Goal: Entertainment & Leisure: Consume media (video, audio)

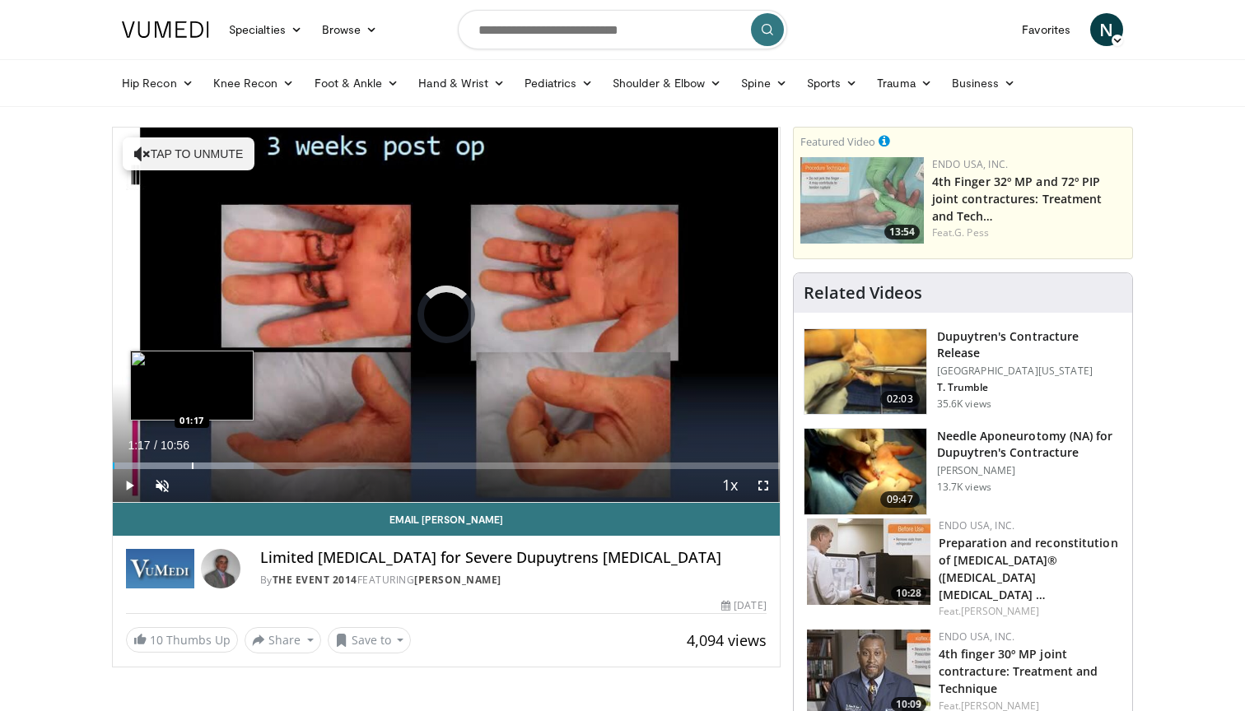
click at [192, 465] on div "Progress Bar" at bounding box center [193, 466] width 2 height 7
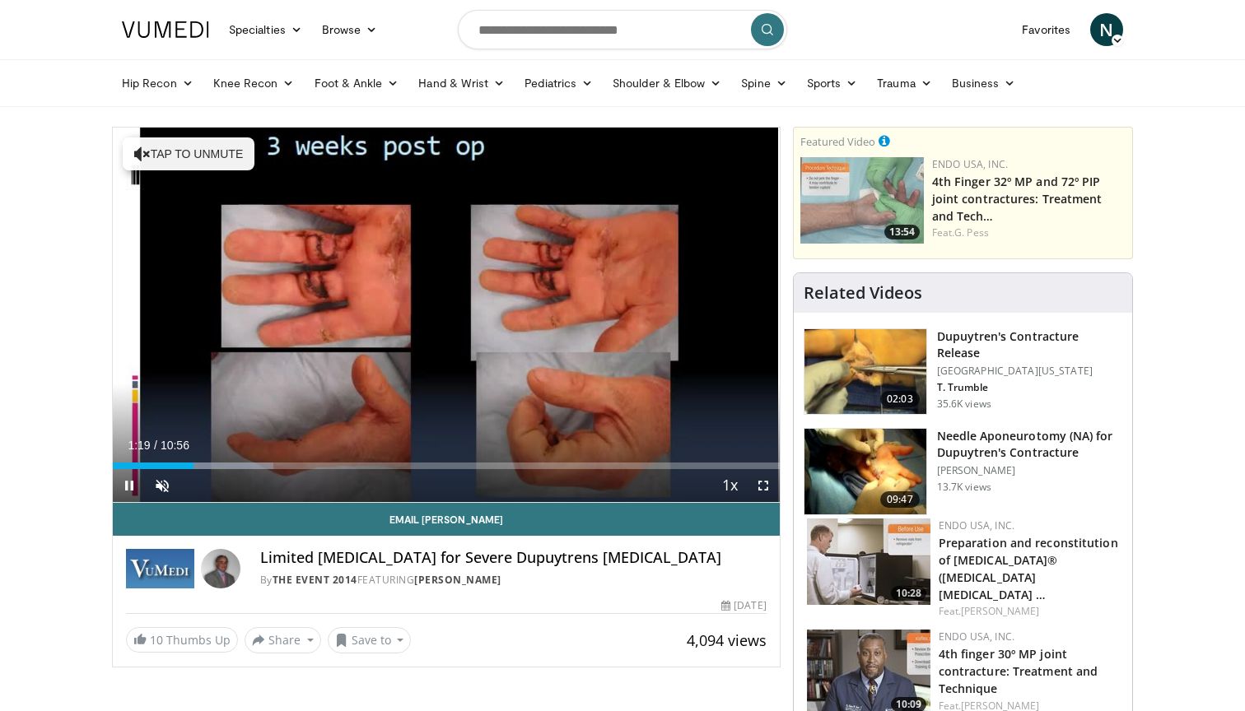
click at [763, 487] on span "Video Player" at bounding box center [763, 485] width 33 height 33
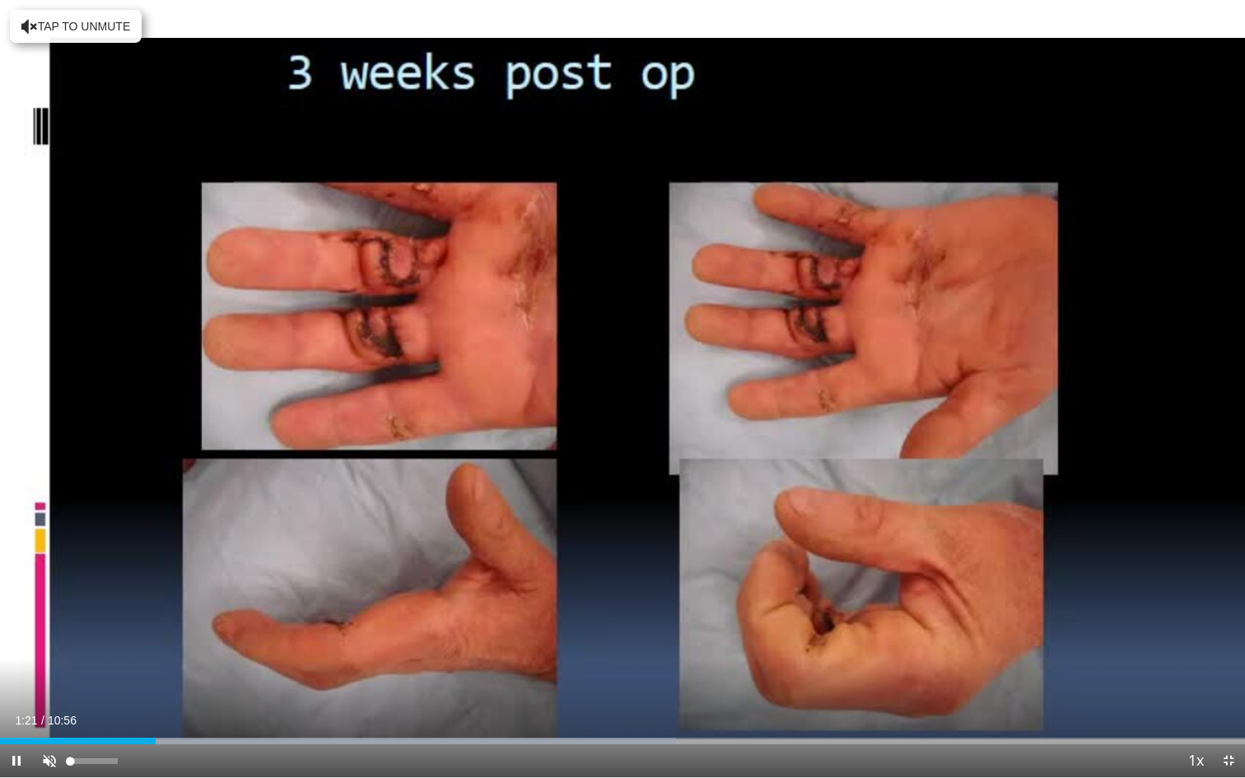
click at [46, 710] on span "Video Player" at bounding box center [49, 760] width 33 height 33
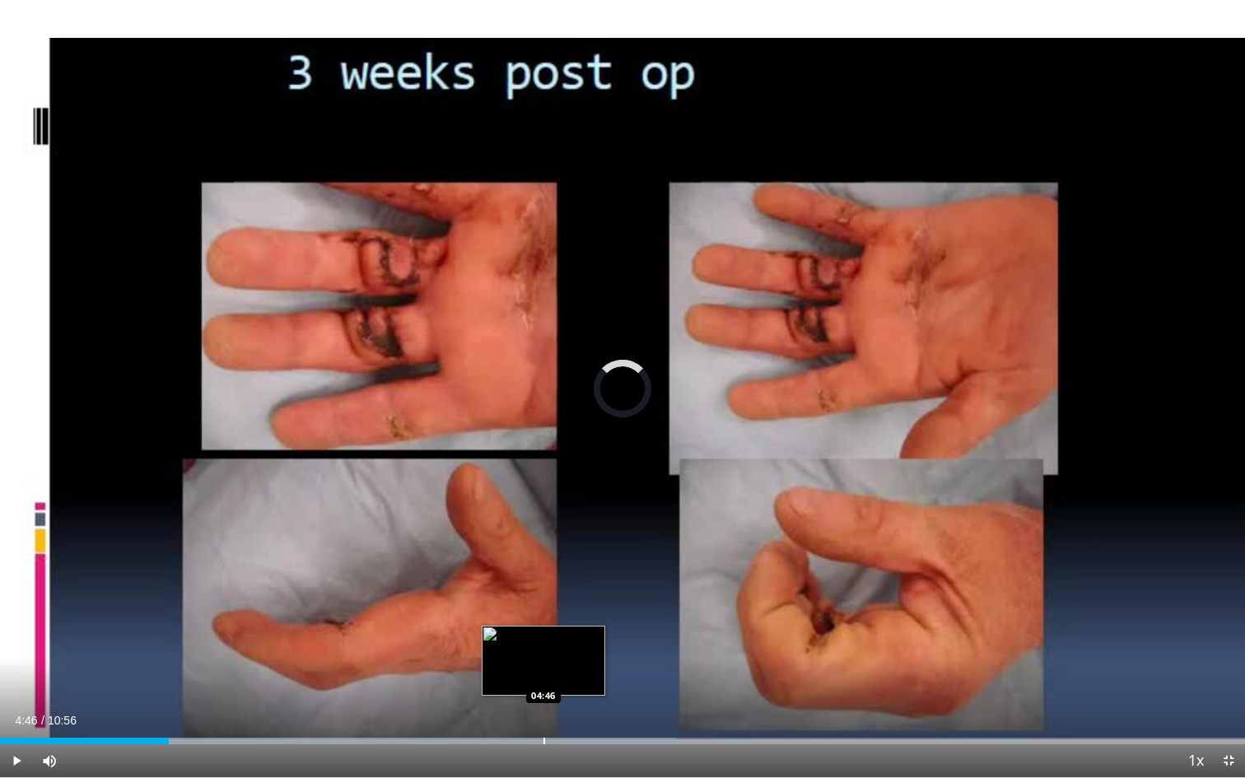
click at [543, 710] on div "Progress Bar" at bounding box center [544, 741] width 2 height 7
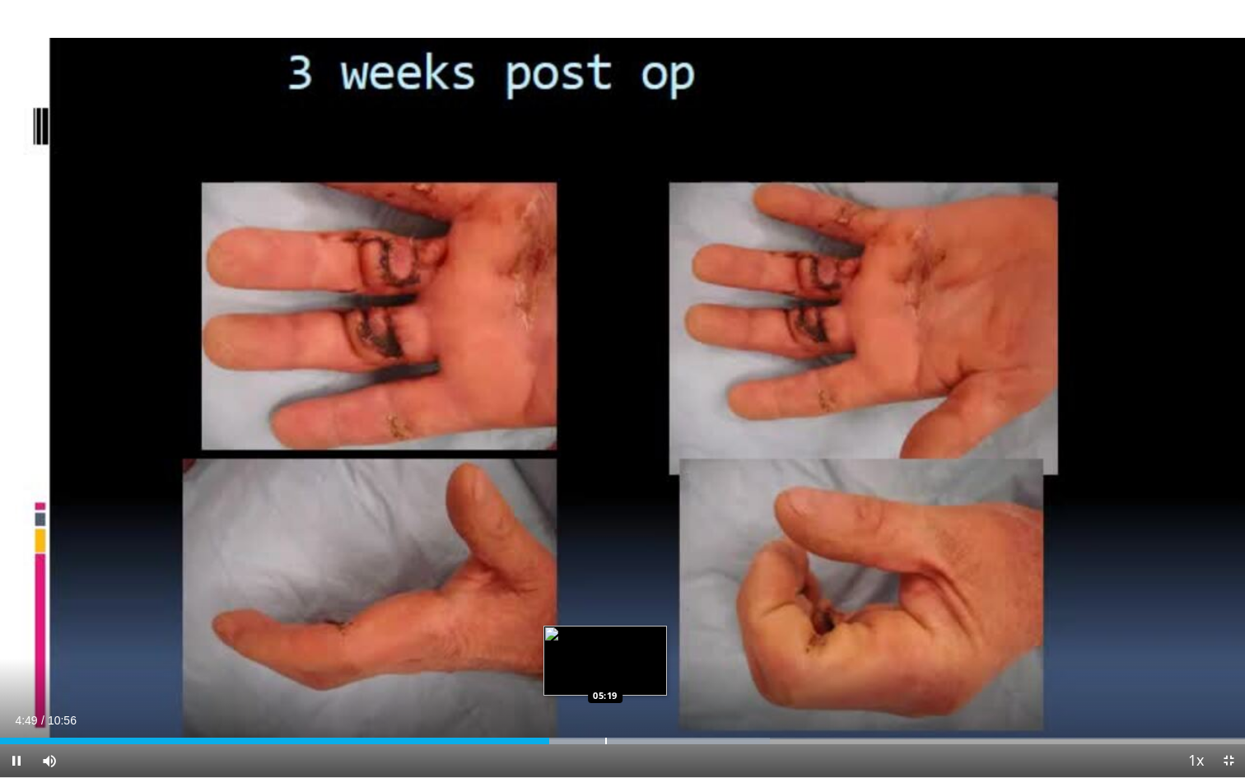
click at [607, 710] on div "Progress Bar" at bounding box center [606, 741] width 2 height 7
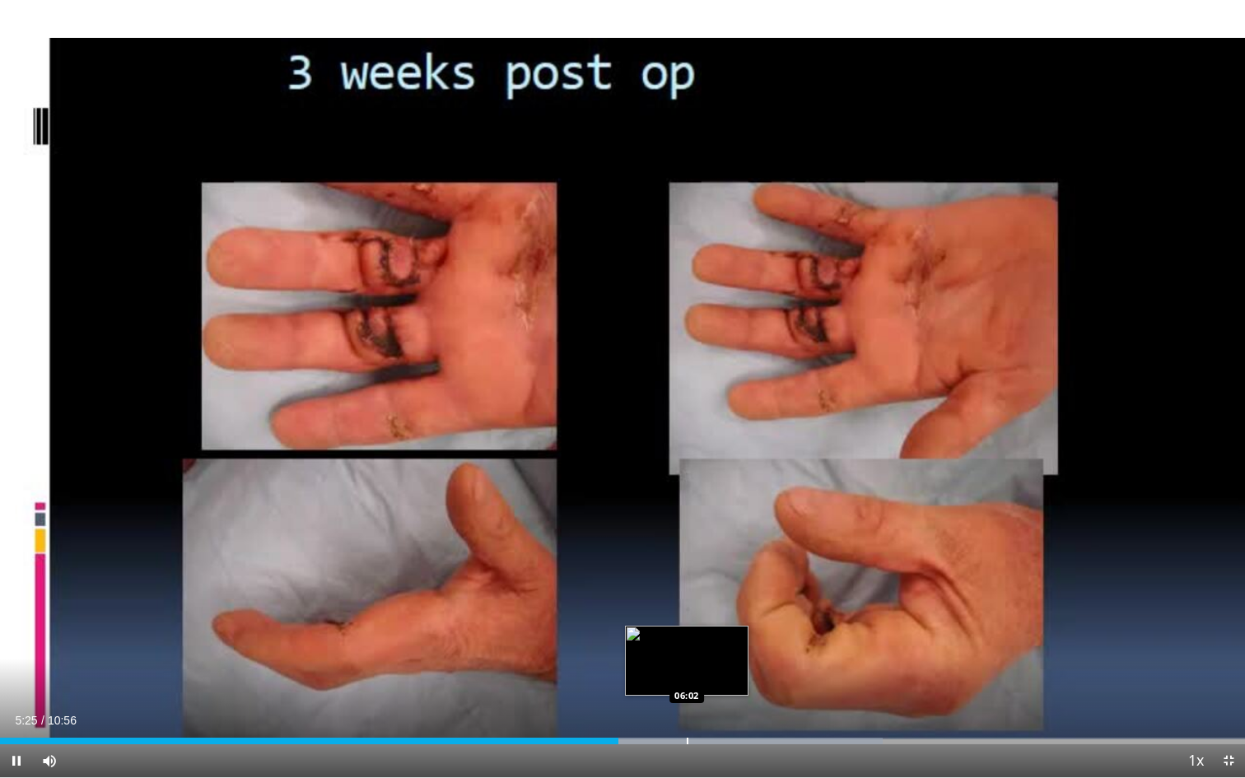
click at [688, 710] on div "Progress Bar" at bounding box center [688, 741] width 2 height 7
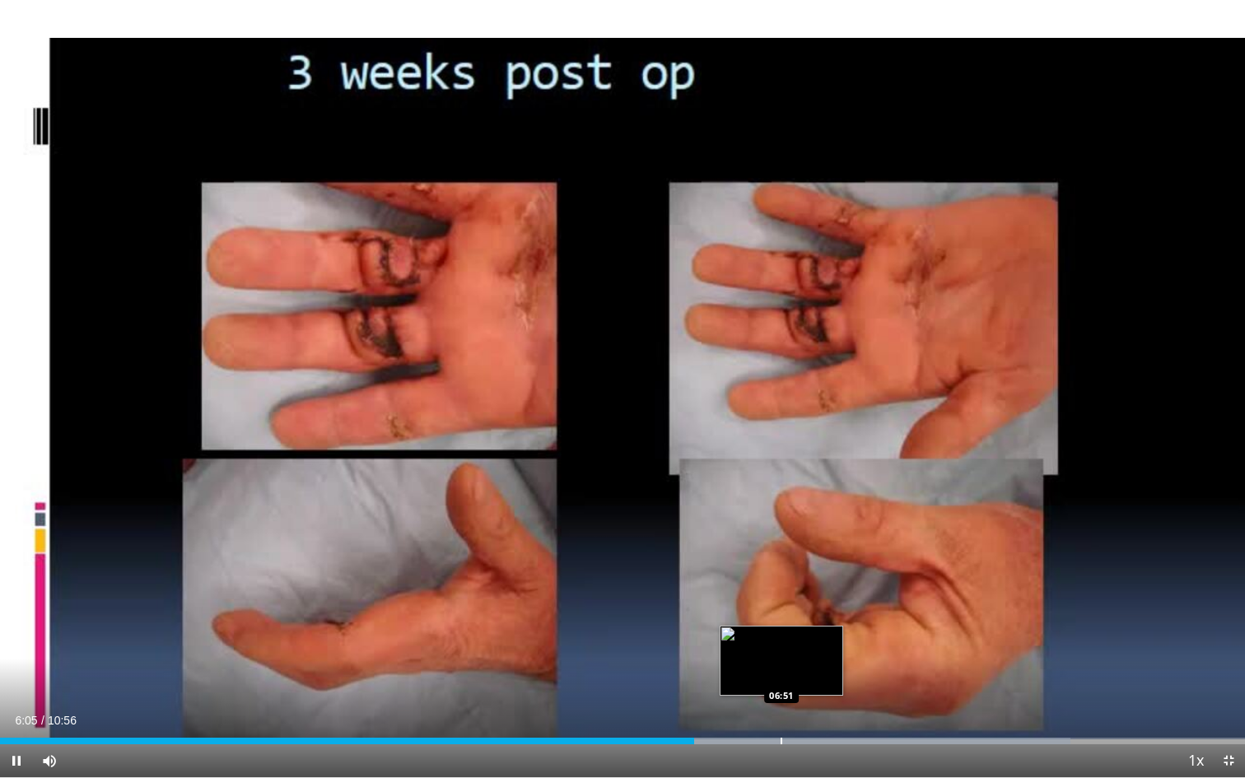
click at [782, 710] on div "Progress Bar" at bounding box center [781, 741] width 2 height 7
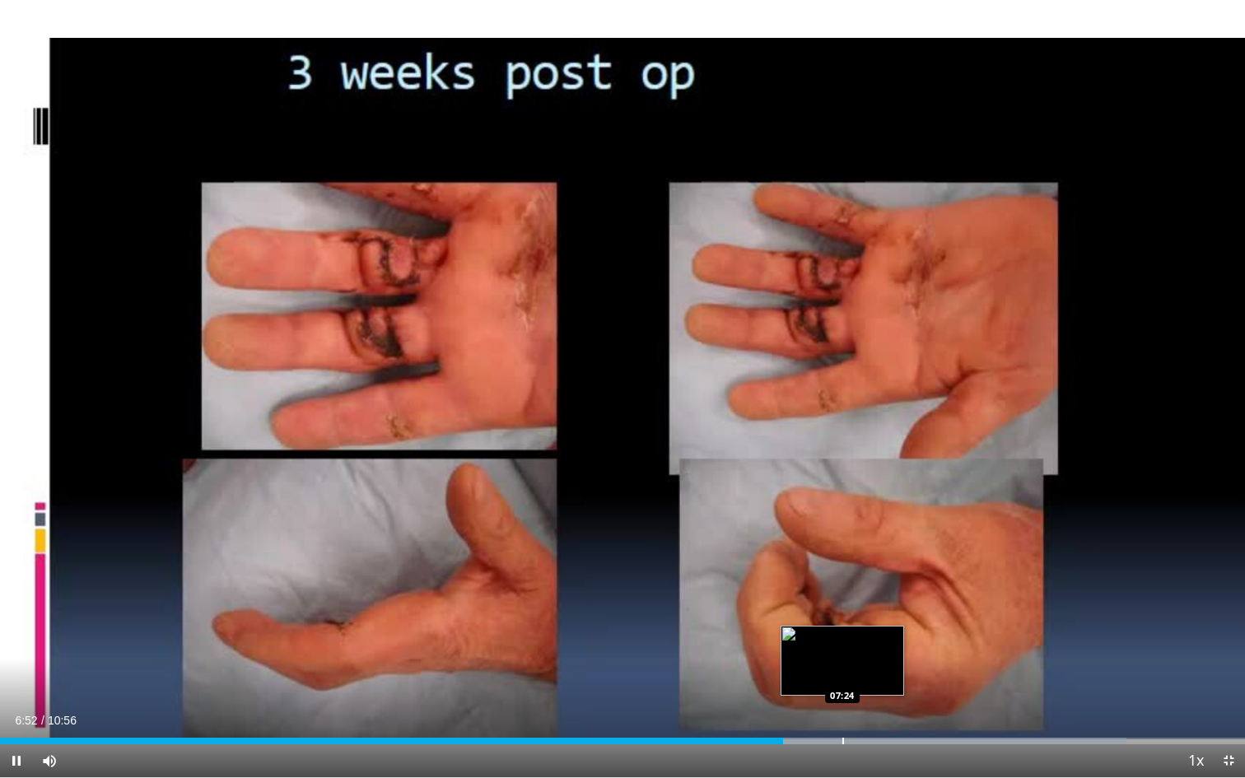
click at [842, 710] on div "Progress Bar" at bounding box center [843, 741] width 2 height 7
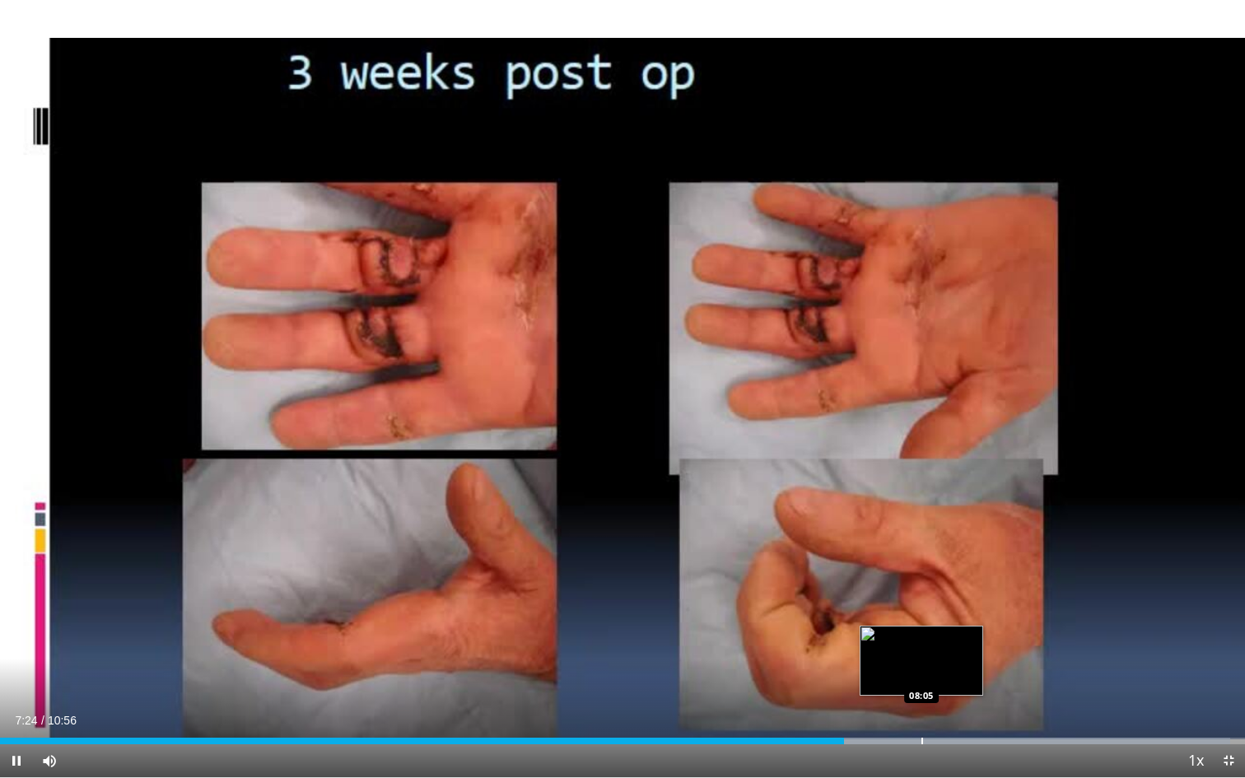
click at [921, 710] on div "Progress Bar" at bounding box center [922, 741] width 2 height 7
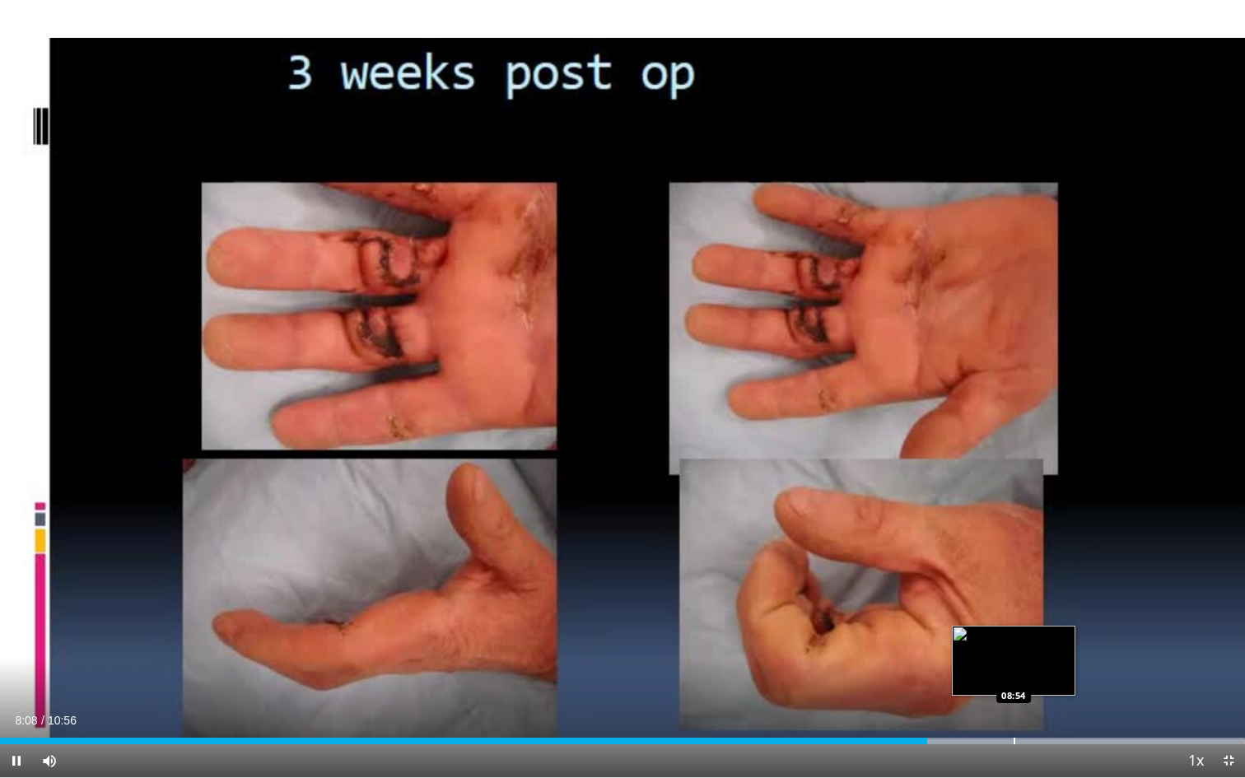
click at [1013, 710] on div "Progress Bar" at bounding box center [1014, 741] width 2 height 7
click at [1226, 710] on span "Video Player" at bounding box center [1228, 760] width 33 height 33
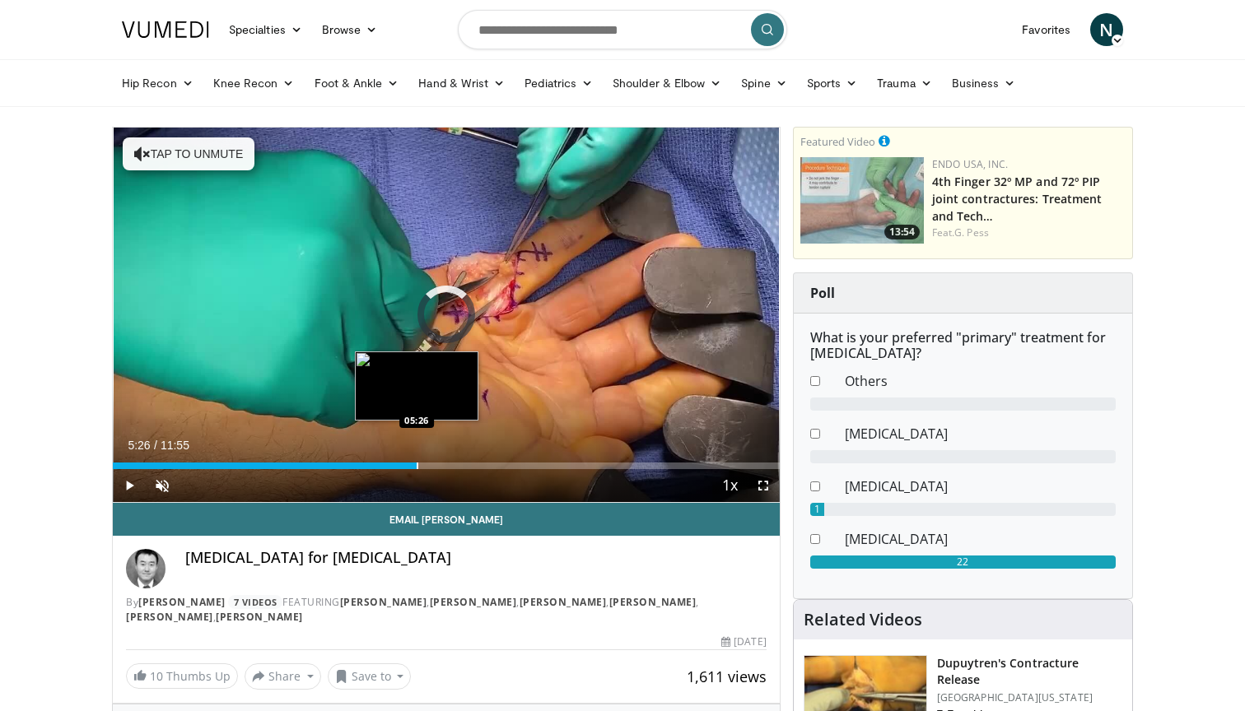
click at [417, 459] on div "Loaded : 22.37% 05:26 05:26" at bounding box center [446, 462] width 667 height 16
click at [389, 465] on div "Progress Bar" at bounding box center [390, 466] width 2 height 7
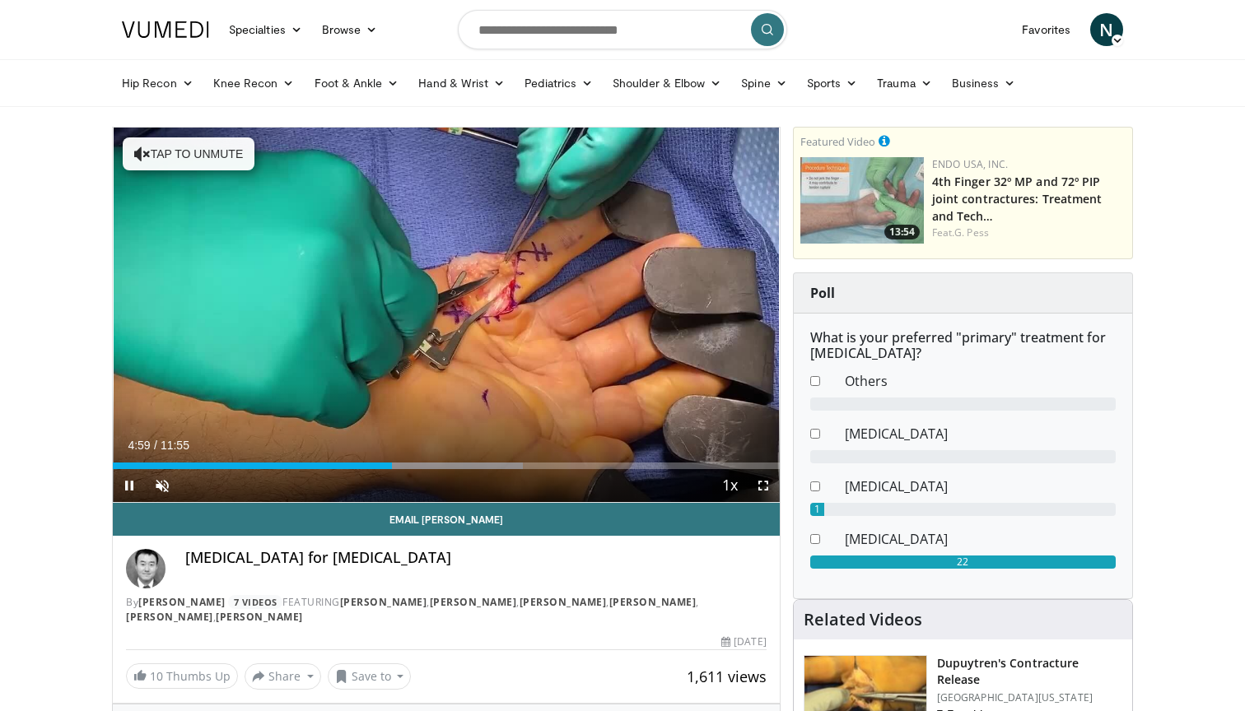
click at [768, 490] on span "Video Player" at bounding box center [763, 485] width 33 height 33
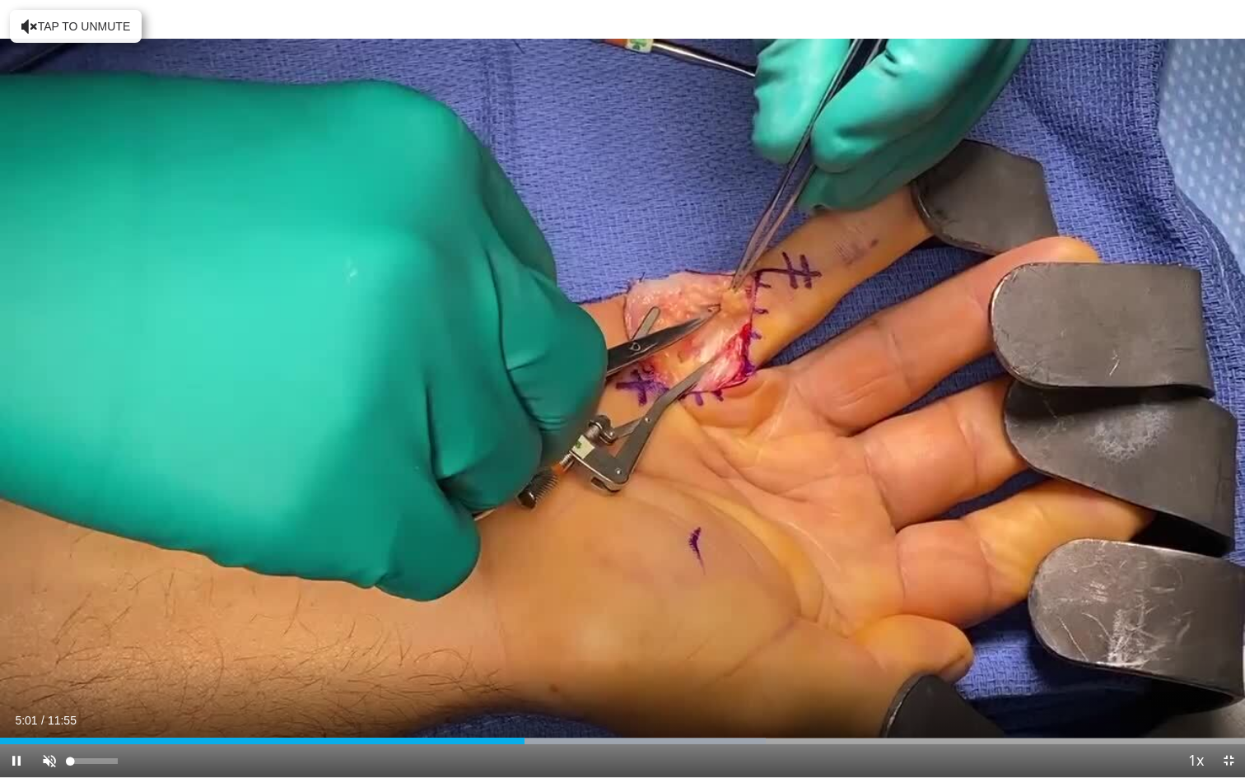
click at [46, 710] on span "Video Player" at bounding box center [49, 760] width 33 height 33
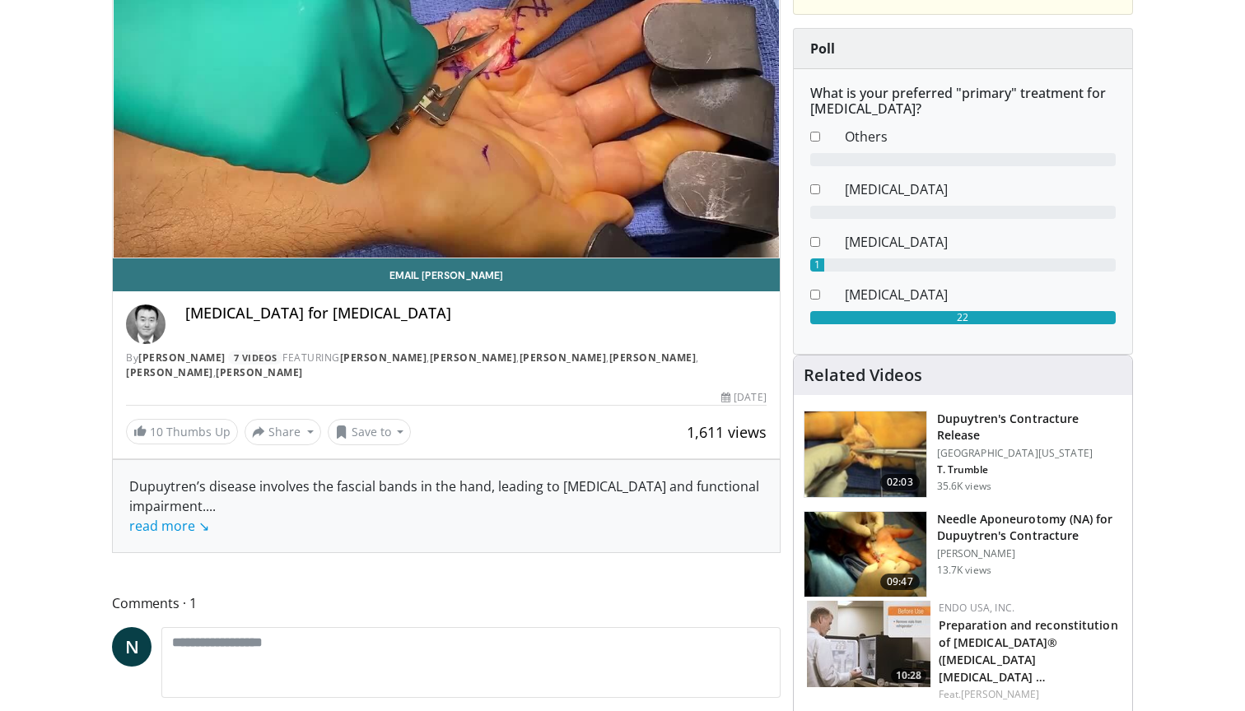
scroll to position [232, 0]
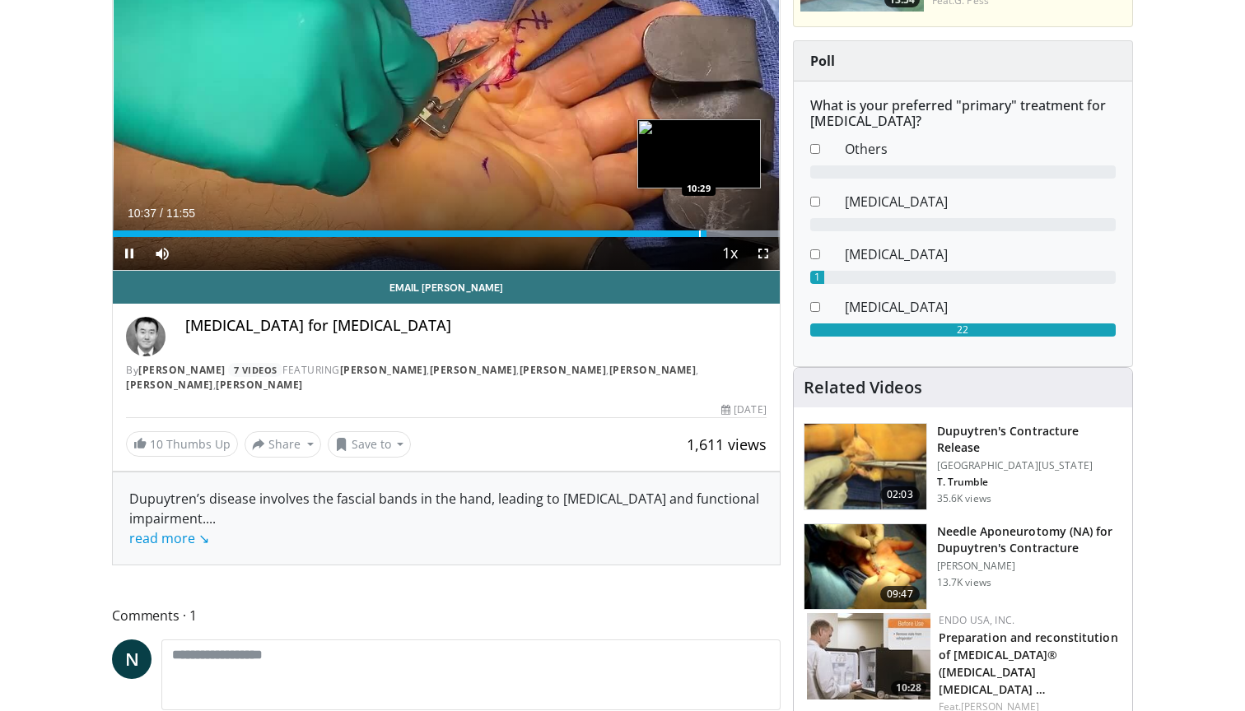
click at [699, 232] on div "Progress Bar" at bounding box center [700, 234] width 2 height 7
click at [766, 260] on span "Video Player" at bounding box center [763, 253] width 33 height 33
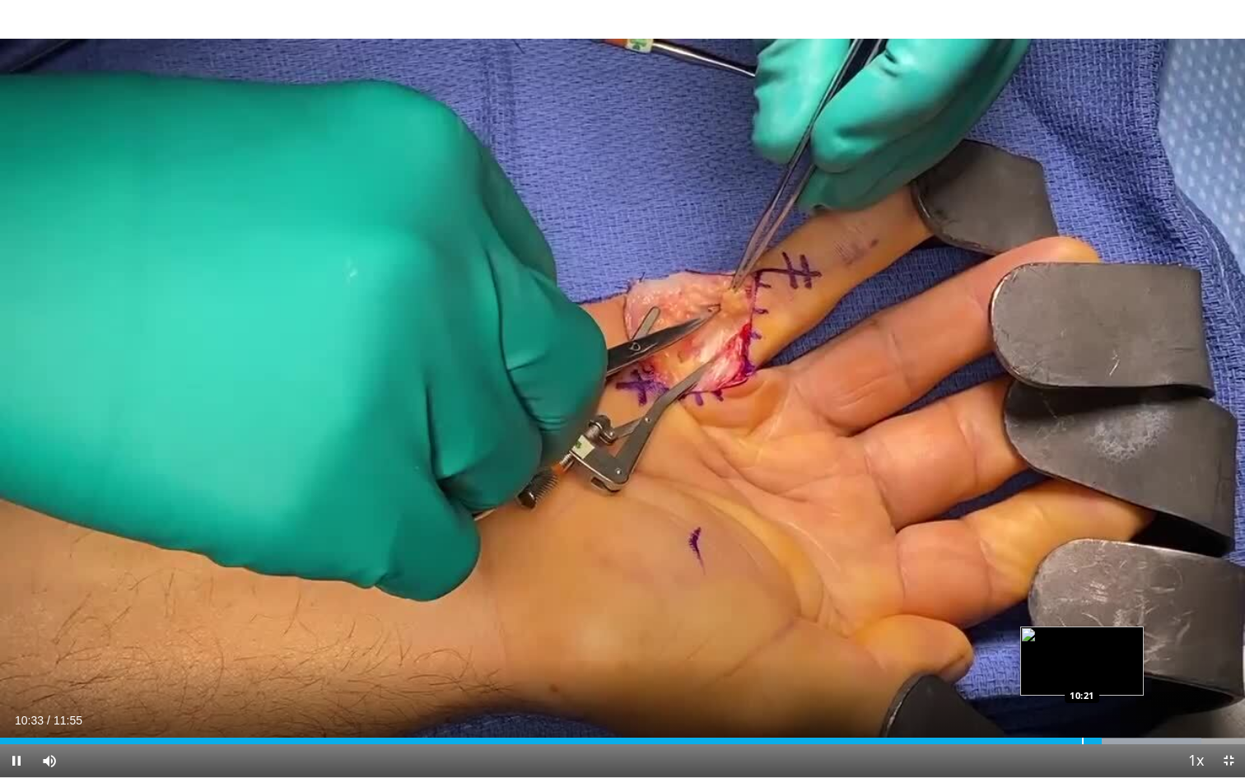
click at [1082, 710] on div "Progress Bar" at bounding box center [1083, 741] width 2 height 7
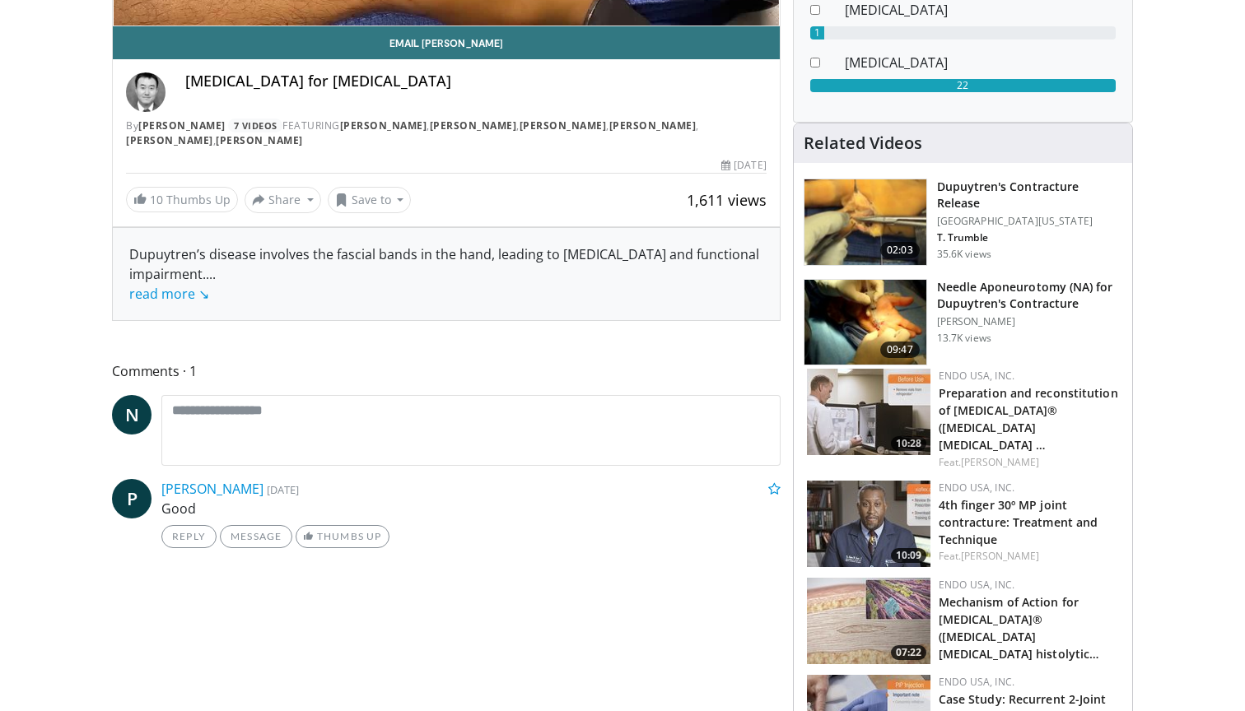
scroll to position [589, 0]
